Goal: Task Accomplishment & Management: Manage account settings

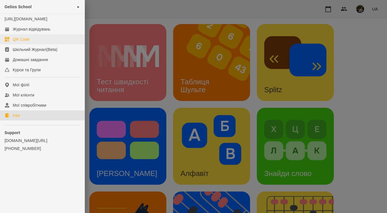
scroll to position [150, 0]
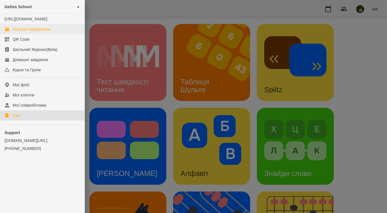
click at [21, 32] on div "Журнал відвідувань" at bounding box center [32, 29] width 38 height 6
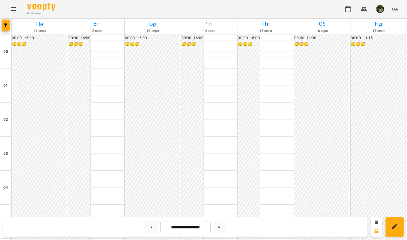
scroll to position [476, 0]
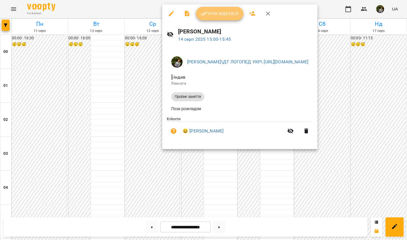
click at [222, 16] on span "Урок відбувся" at bounding box center [220, 13] width 38 height 7
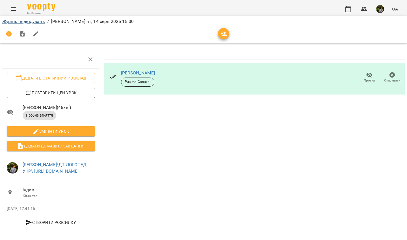
click at [22, 22] on link "Журнал відвідувань" at bounding box center [23, 21] width 43 height 5
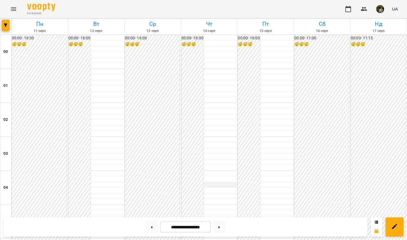
scroll to position [447, 0]
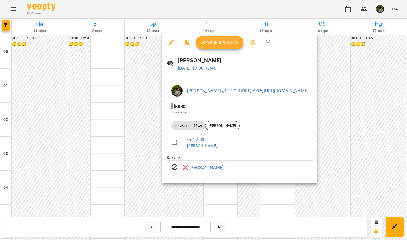
click at [213, 203] on div at bounding box center [203, 120] width 407 height 240
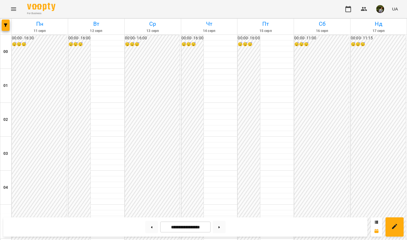
scroll to position [513, 0]
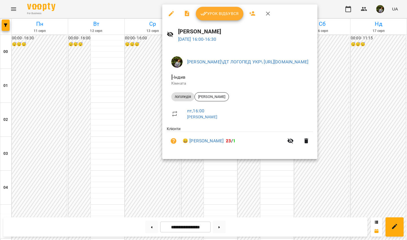
click at [207, 182] on div at bounding box center [203, 120] width 407 height 240
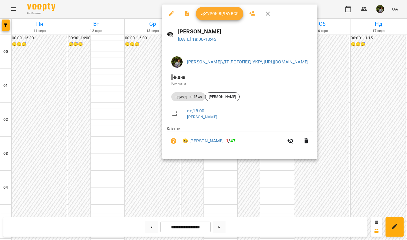
click at [214, 175] on div at bounding box center [203, 120] width 407 height 240
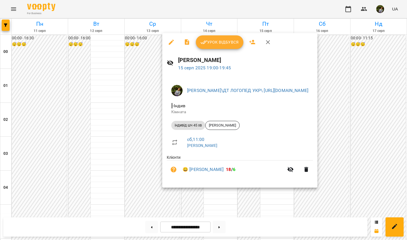
click at [218, 193] on div at bounding box center [203, 120] width 407 height 240
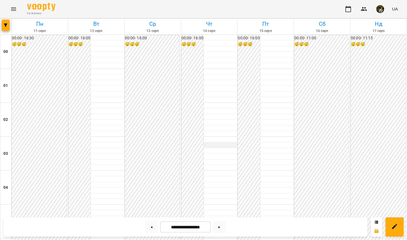
scroll to position [237, 0]
